Goal: Task Accomplishment & Management: Complete application form

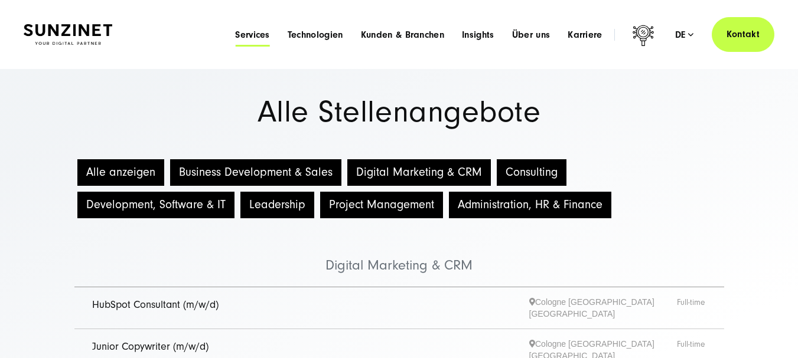
click at [243, 37] on span "Services" at bounding box center [252, 35] width 35 height 12
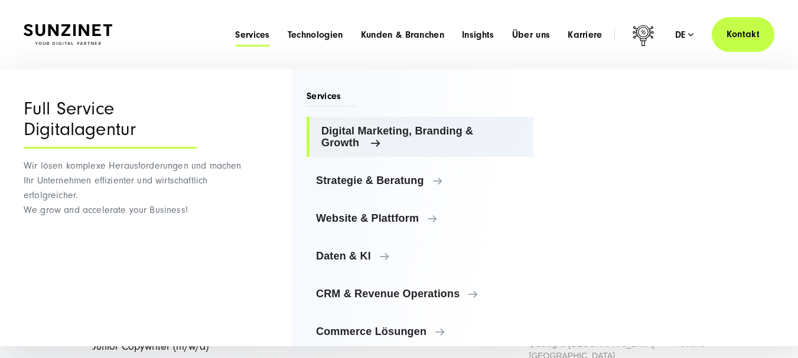
click at [371, 140] on span "Digital Marketing, Branding & Growth" at bounding box center [422, 137] width 202 height 24
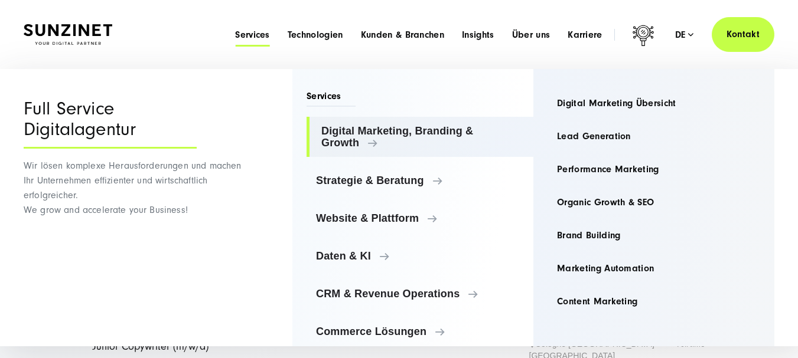
click at [169, 251] on div "Full Service Digitalagentur Wir lösen komplexe Herausforderungen und machen Ihr…" at bounding box center [134, 256] width 221 height 374
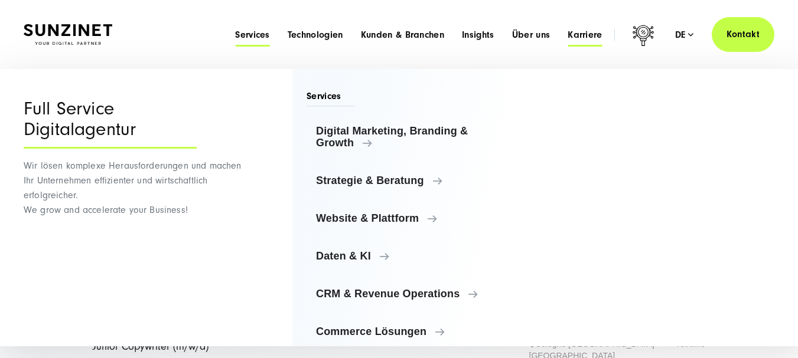
click at [577, 32] on span "Karriere" at bounding box center [584, 35] width 35 height 12
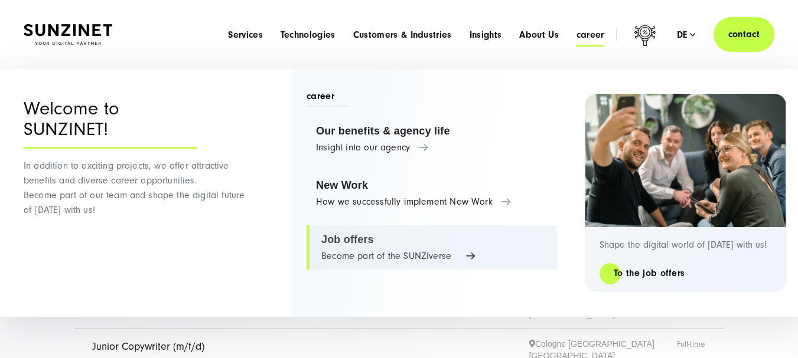
click at [417, 256] on link "Job offers Become part of the SUNZIverse" at bounding box center [431, 248] width 250 height 45
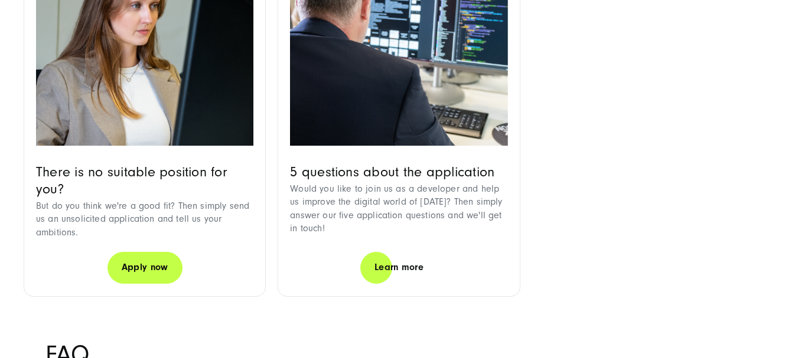
scroll to position [1240, 0]
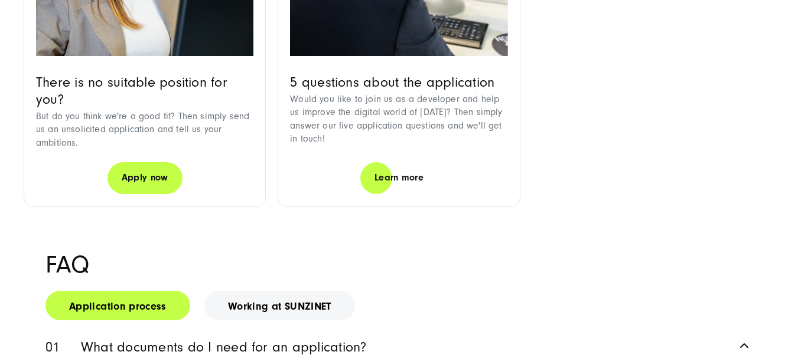
click at [147, 172] on font "Apply now" at bounding box center [145, 177] width 47 height 11
